Goal: Find specific page/section: Find specific page/section

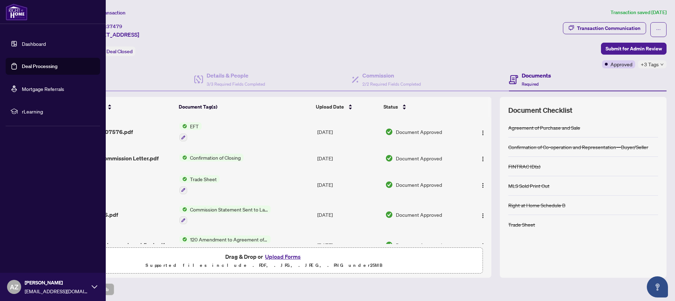
click at [30, 46] on link "Dashboard" at bounding box center [34, 44] width 24 height 6
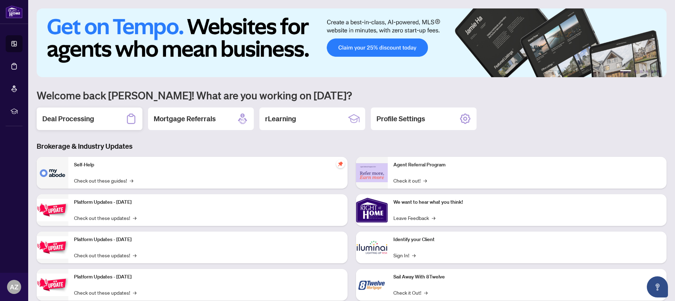
click at [73, 119] on h2 "Deal Processing" at bounding box center [68, 119] width 52 height 10
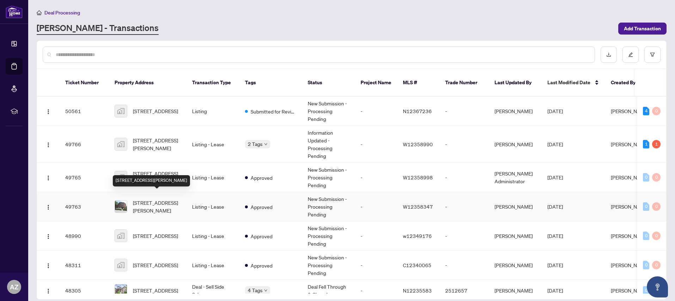
click at [149, 199] on span "[STREET_ADDRESS][PERSON_NAME]" at bounding box center [157, 207] width 48 height 16
